Goal: Transaction & Acquisition: Purchase product/service

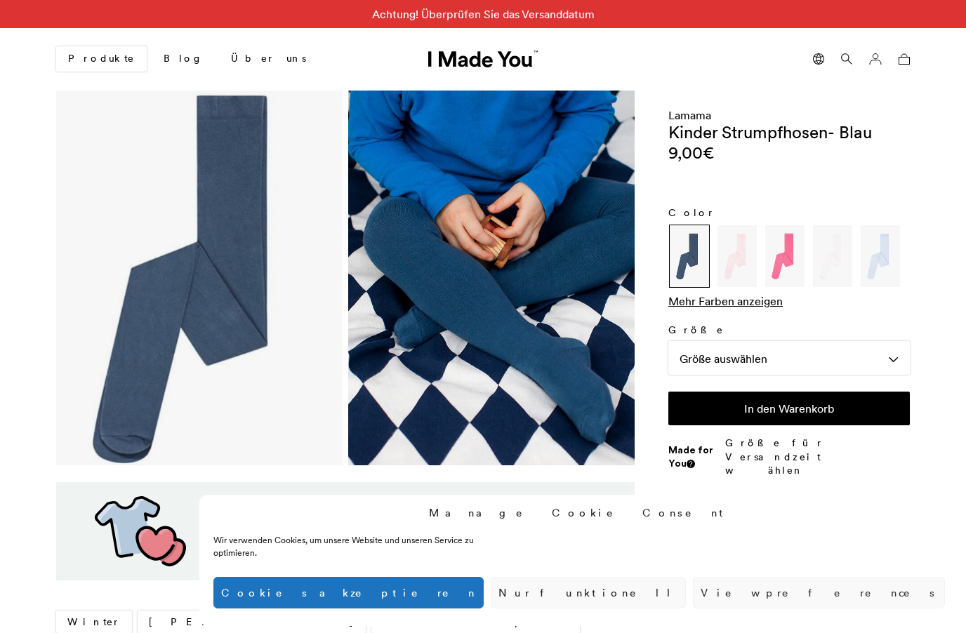
scroll to position [0, 859]
click at [788, 257] on img at bounding box center [784, 255] width 35 height 55
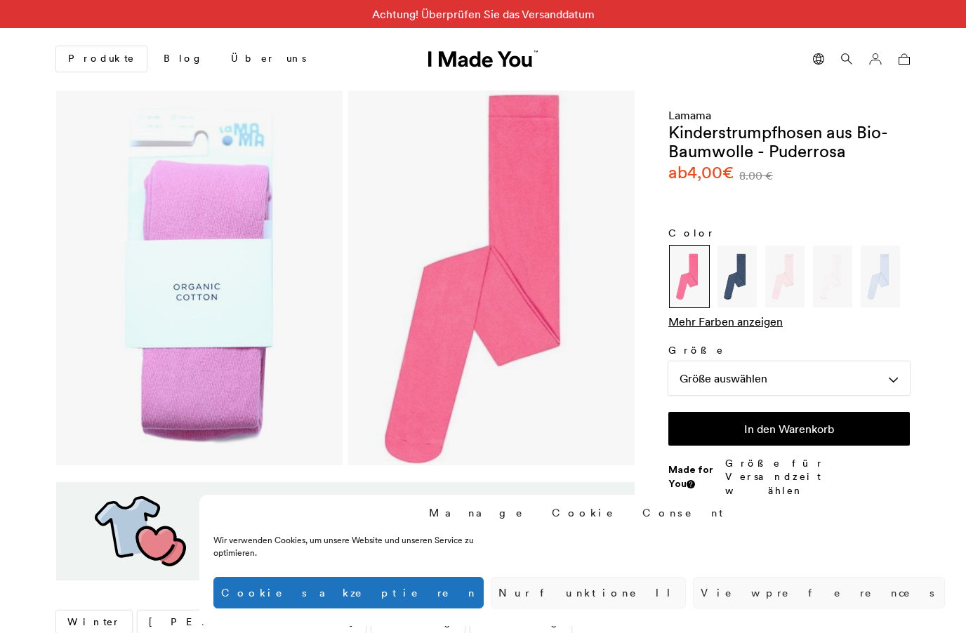
scroll to position [0, 859]
click at [743, 273] on img at bounding box center [737, 276] width 35 height 55
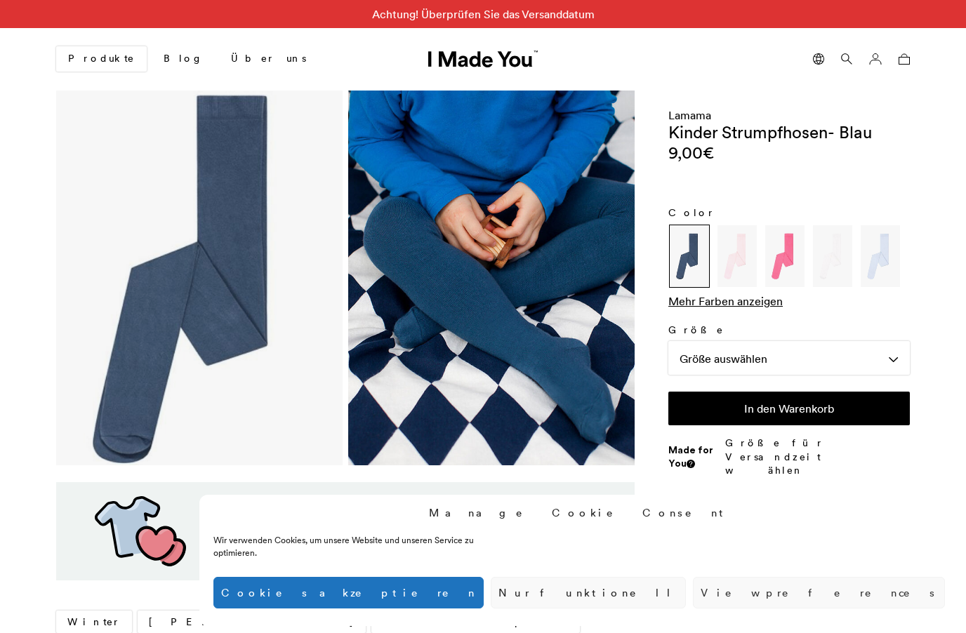
scroll to position [0, 859]
click at [585, 173] on img at bounding box center [491, 278] width 286 height 375
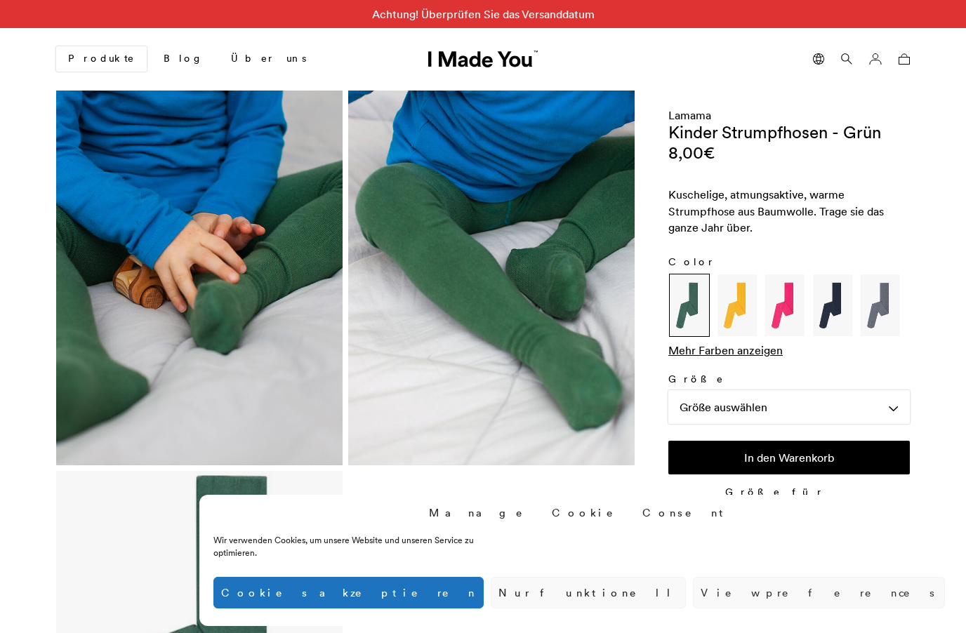
scroll to position [0, 859]
click at [735, 299] on img at bounding box center [737, 304] width 35 height 55
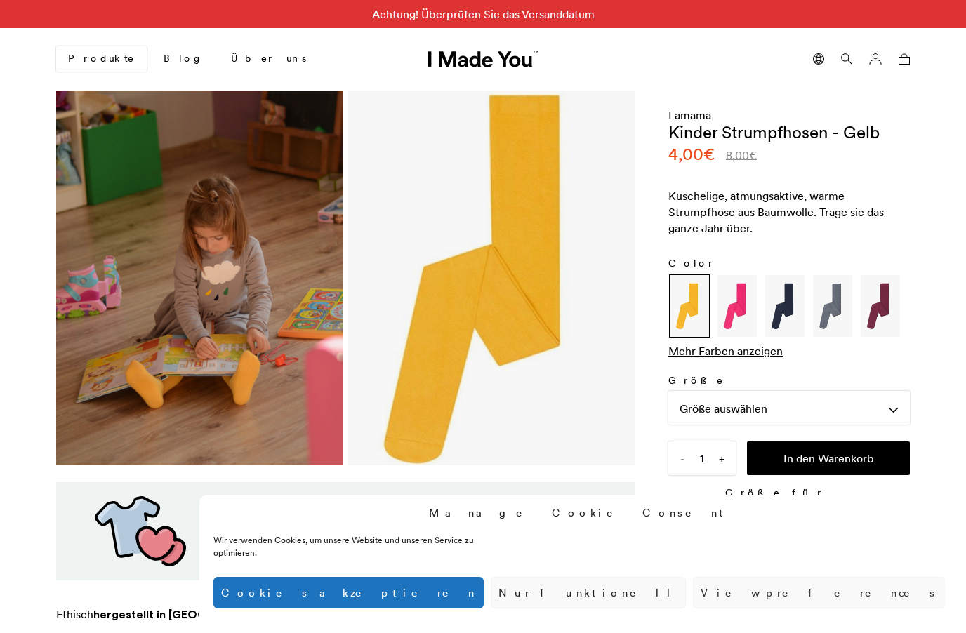
scroll to position [0, 859]
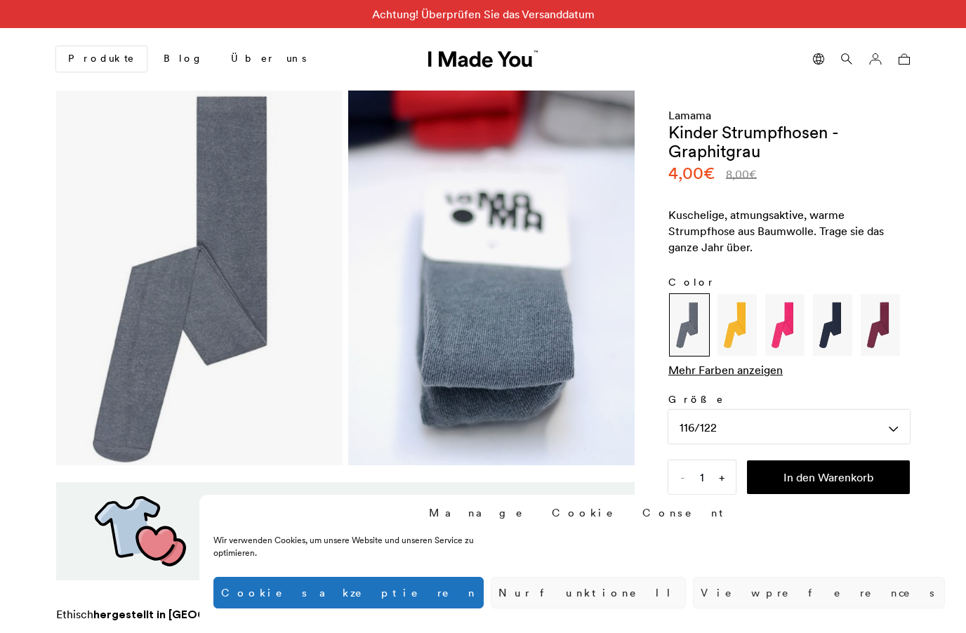
scroll to position [0, 859]
click at [881, 317] on img at bounding box center [880, 325] width 35 height 55
